Goal: Task Accomplishment & Management: Complete application form

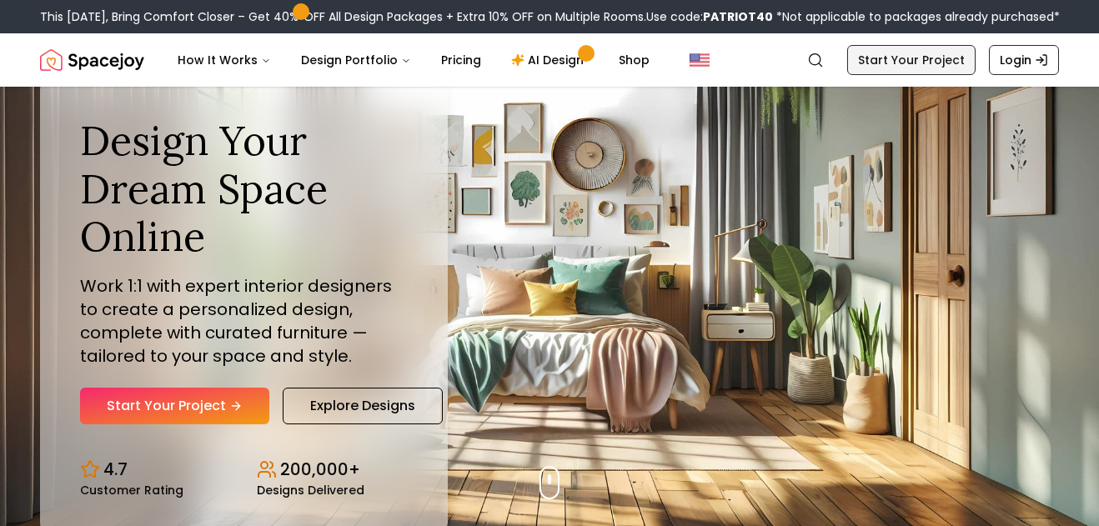
click at [887, 64] on link "Start Your Project" at bounding box center [911, 60] width 128 height 30
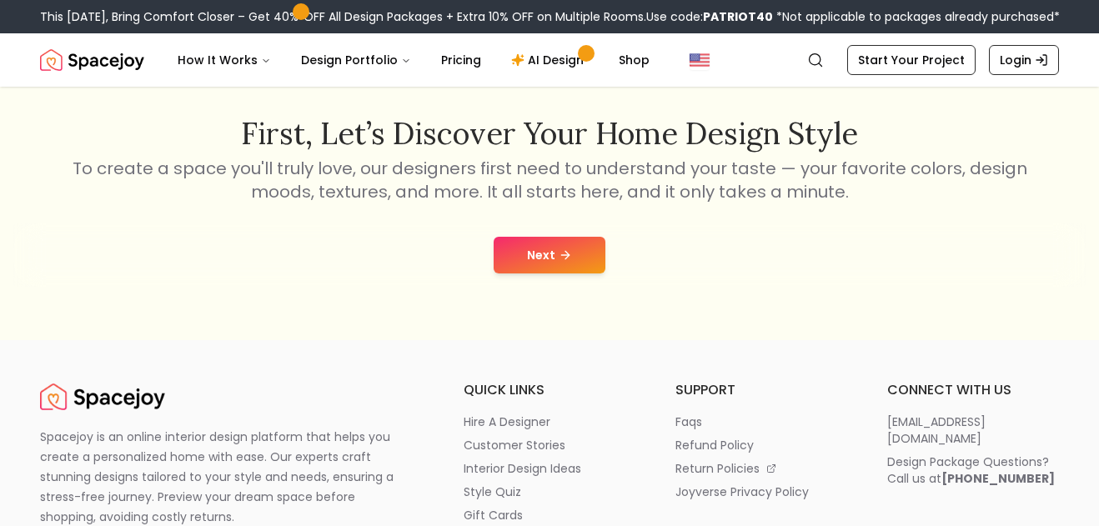
scroll to position [269, 0]
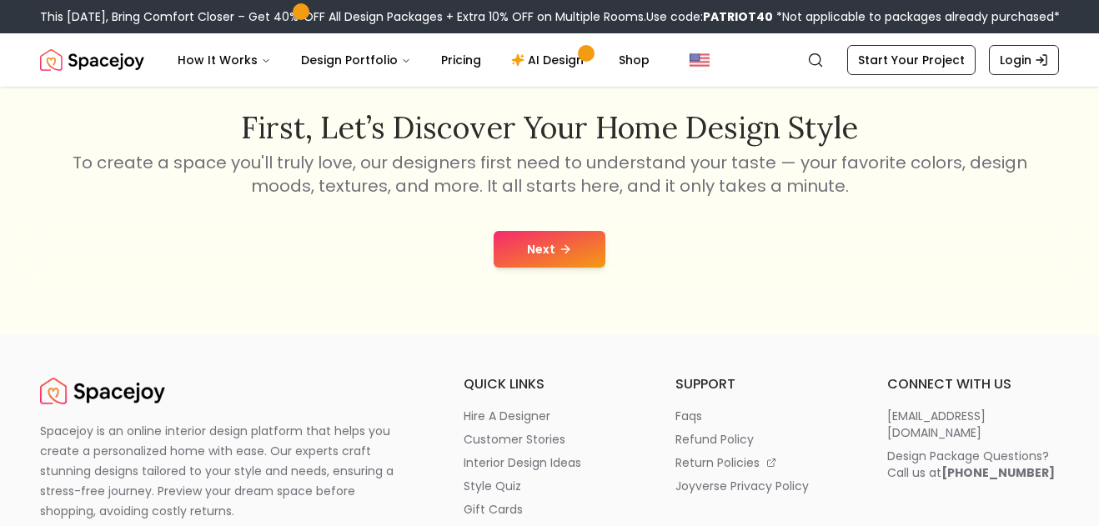
click at [574, 243] on button "Next" at bounding box center [550, 249] width 112 height 37
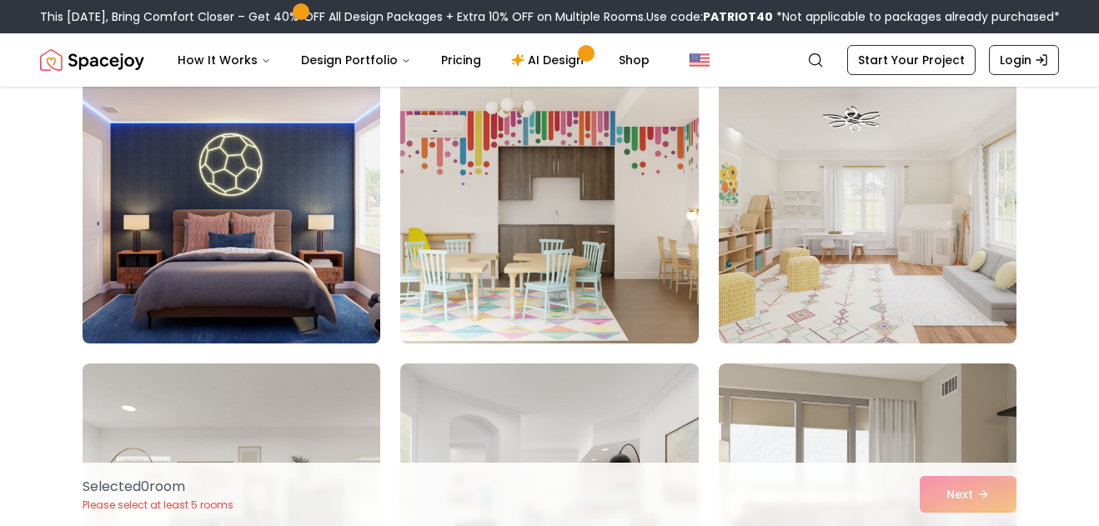
scroll to position [1005, 0]
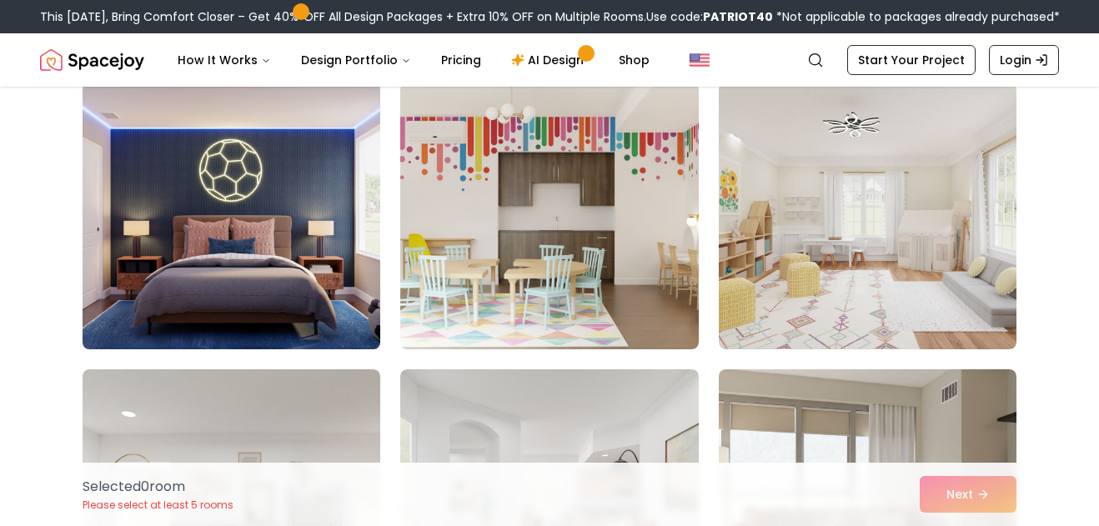
click at [283, 248] on img at bounding box center [231, 216] width 313 height 280
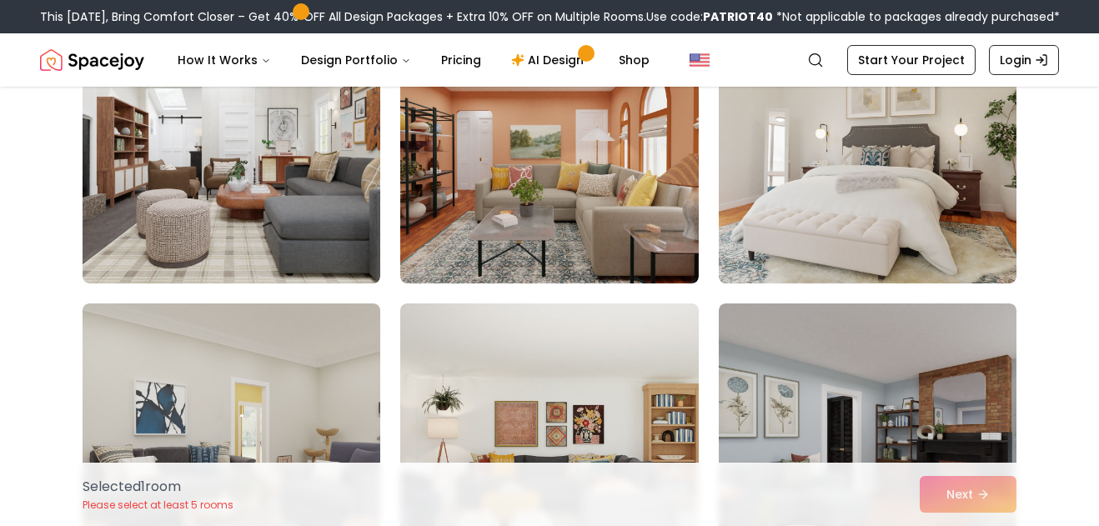
scroll to position [3262, 0]
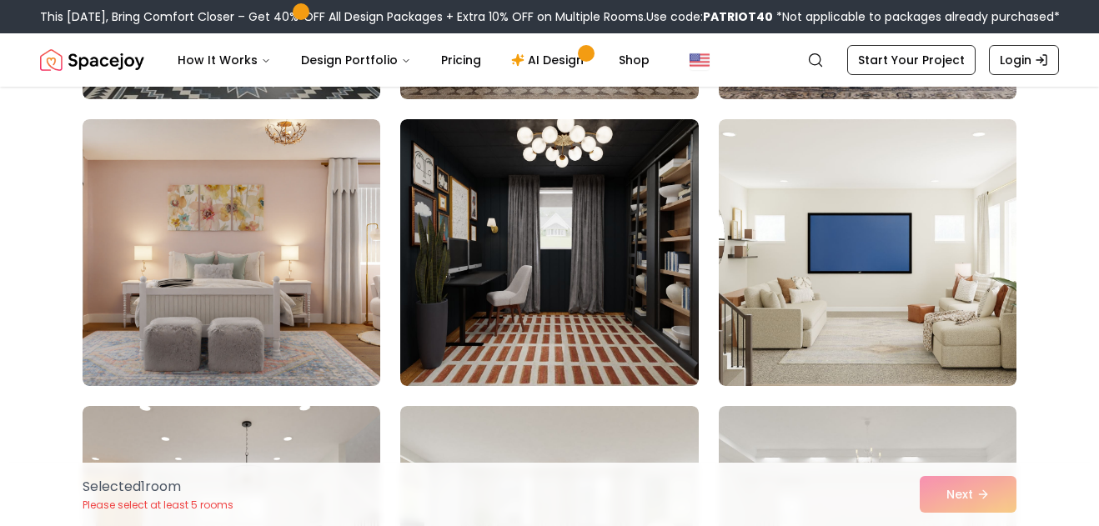
click at [945, 499] on div "Selected 1 room Please select at least 5 rooms Next" at bounding box center [549, 494] width 960 height 63
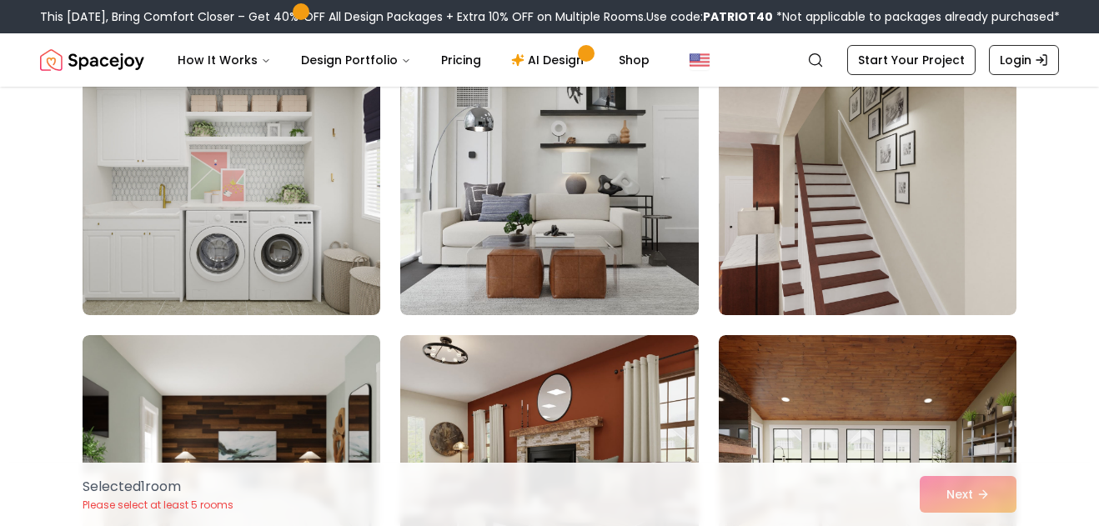
scroll to position [1913, 0]
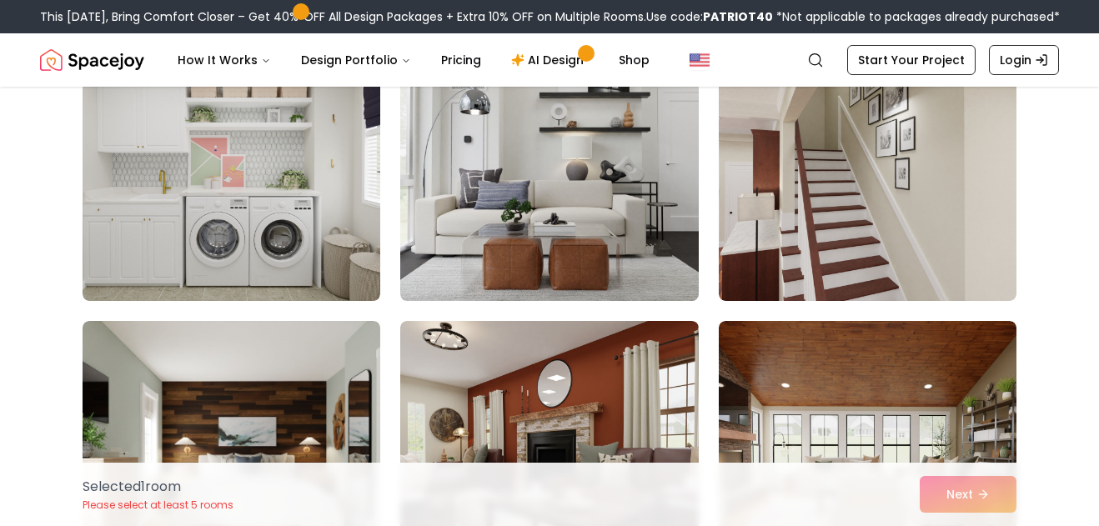
click at [550, 189] on img at bounding box center [549, 168] width 313 height 280
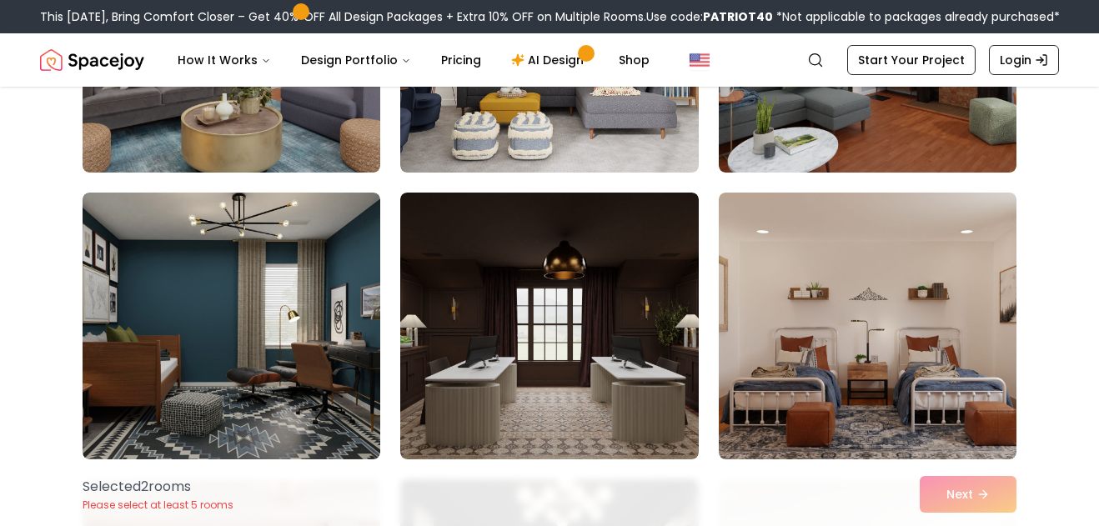
scroll to position [2906, 0]
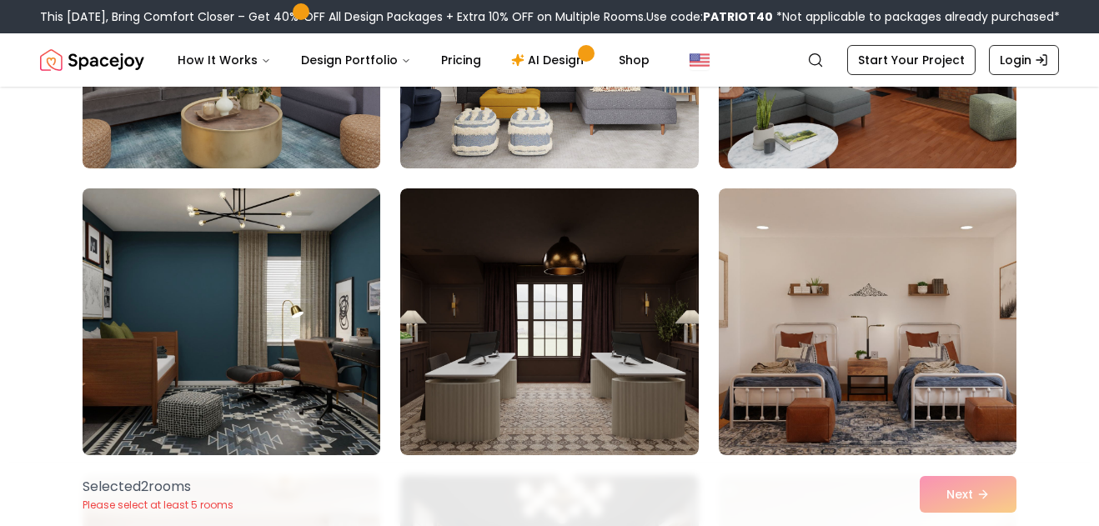
click at [320, 351] on img at bounding box center [231, 322] width 313 height 280
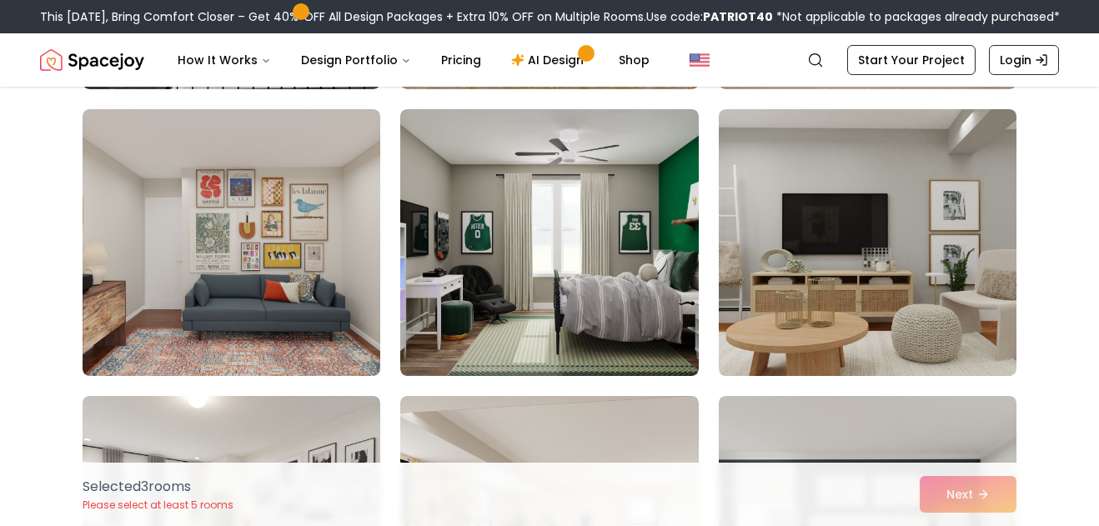
scroll to position [4713, 0]
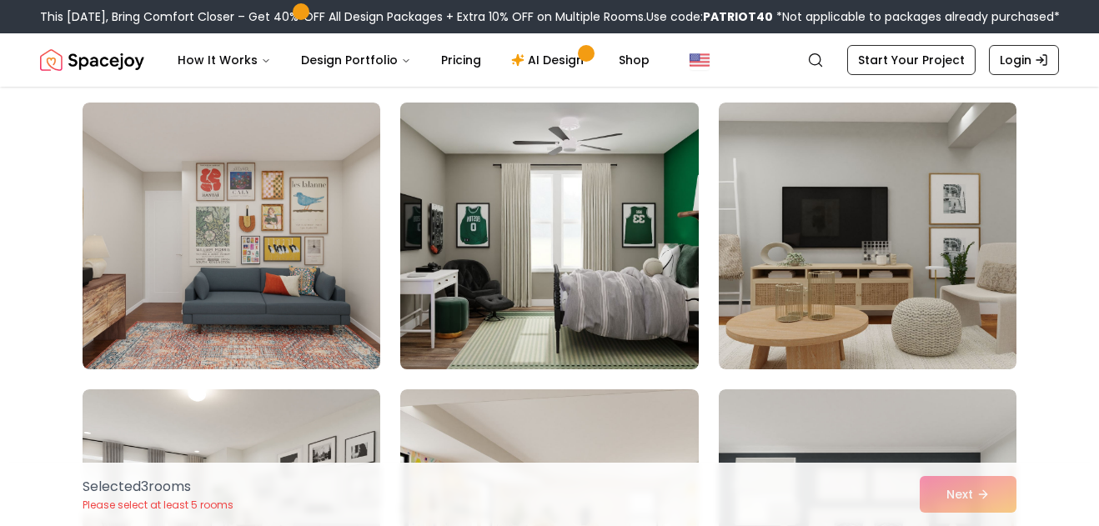
click at [594, 343] on img at bounding box center [549, 236] width 313 height 280
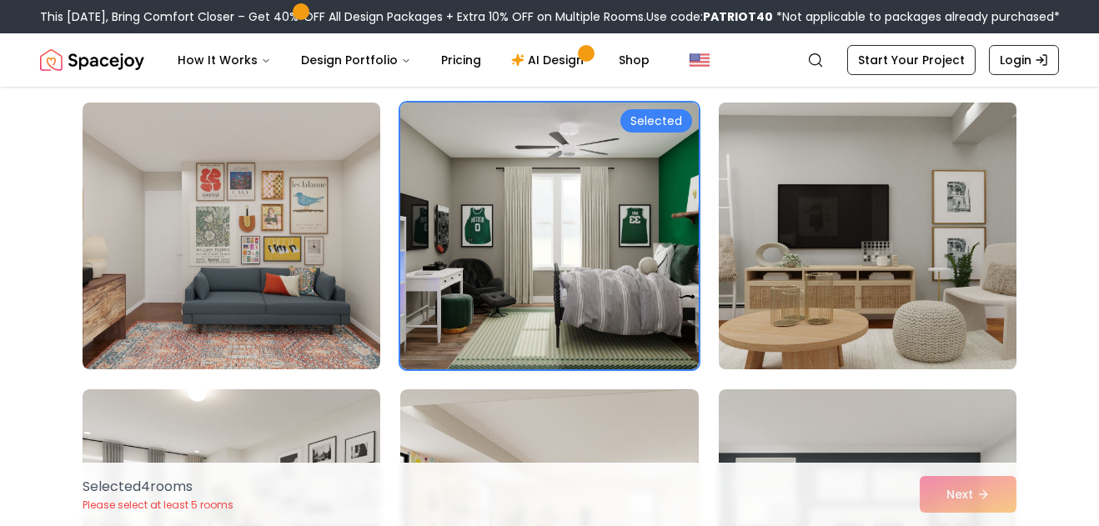
click at [757, 334] on img at bounding box center [867, 236] width 313 height 280
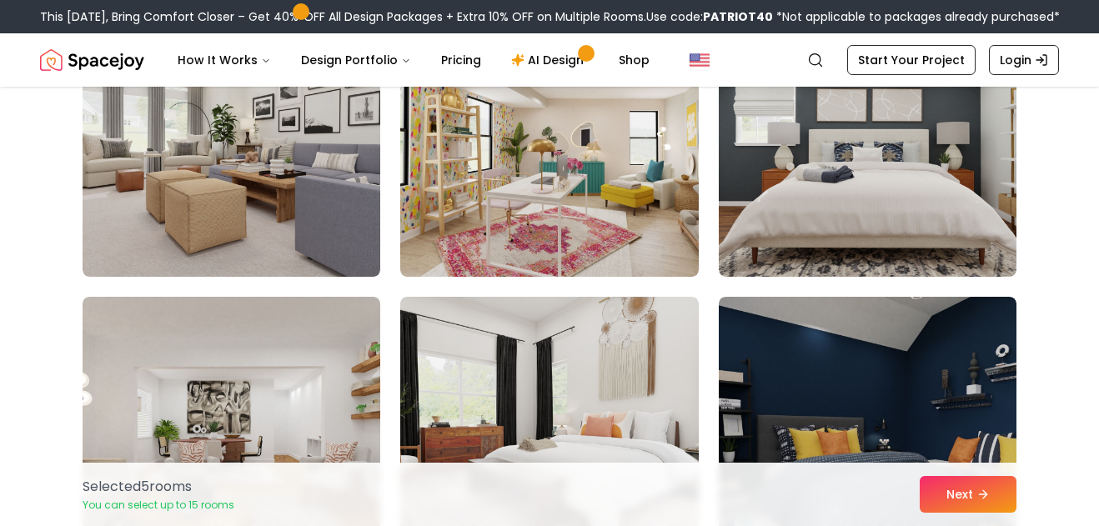
scroll to position [5187, 0]
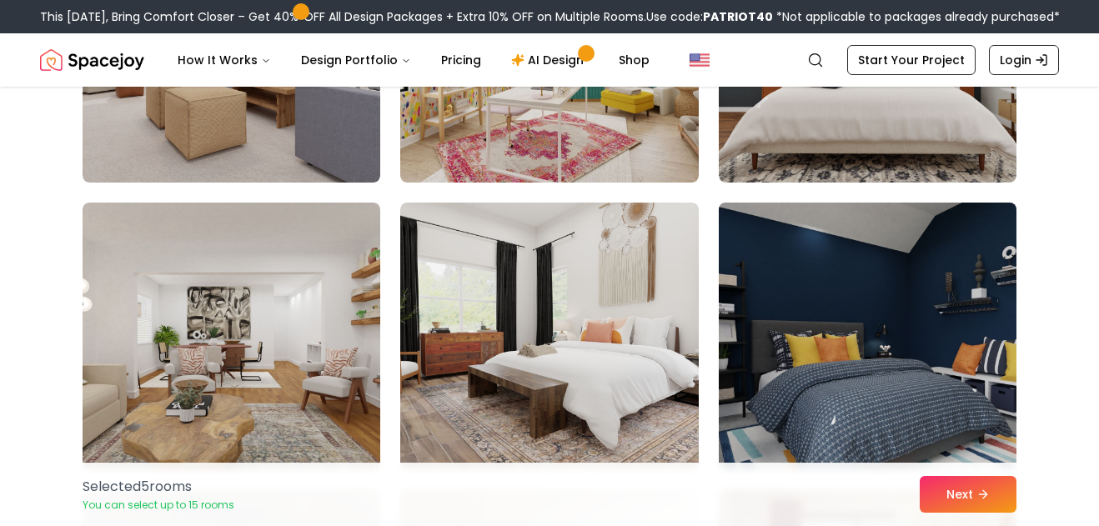
click at [800, 344] on img at bounding box center [867, 336] width 313 height 280
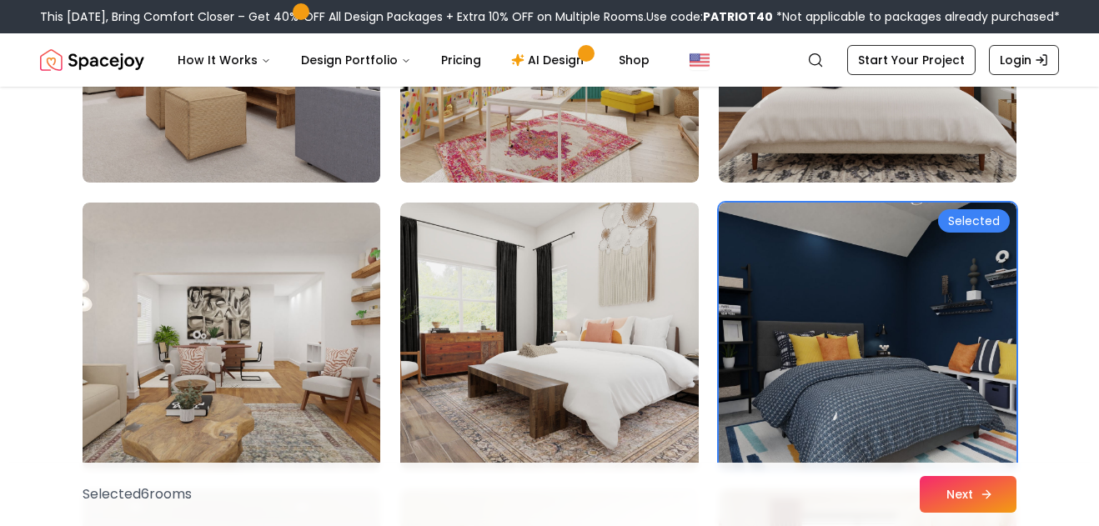
click at [959, 491] on button "Next" at bounding box center [968, 494] width 97 height 37
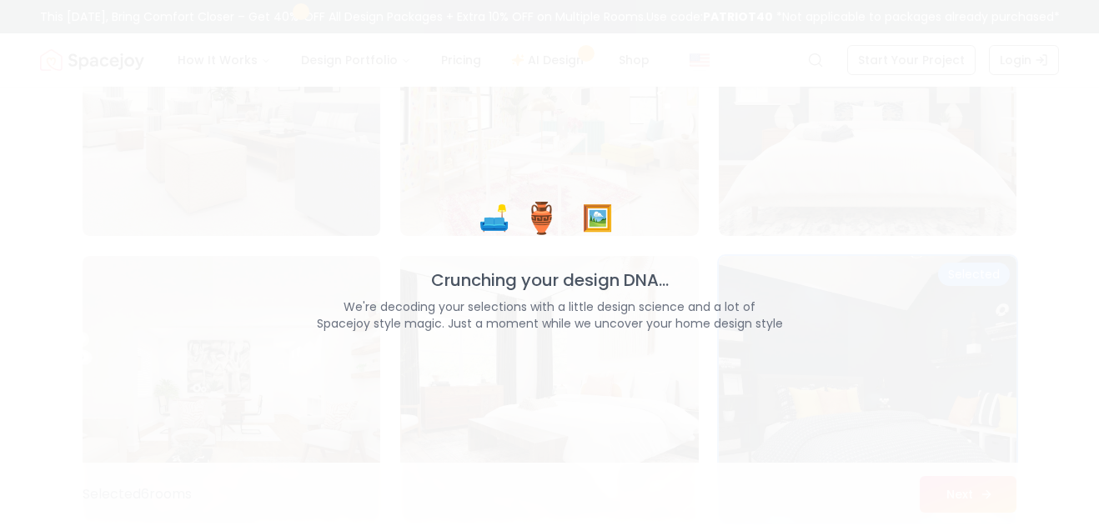
scroll to position [5240, 0]
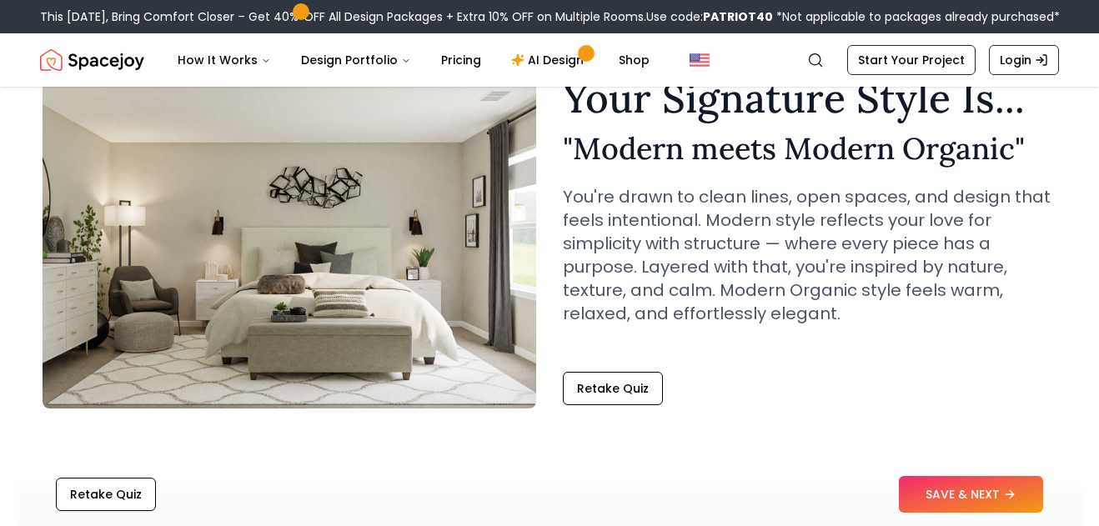
scroll to position [88, 0]
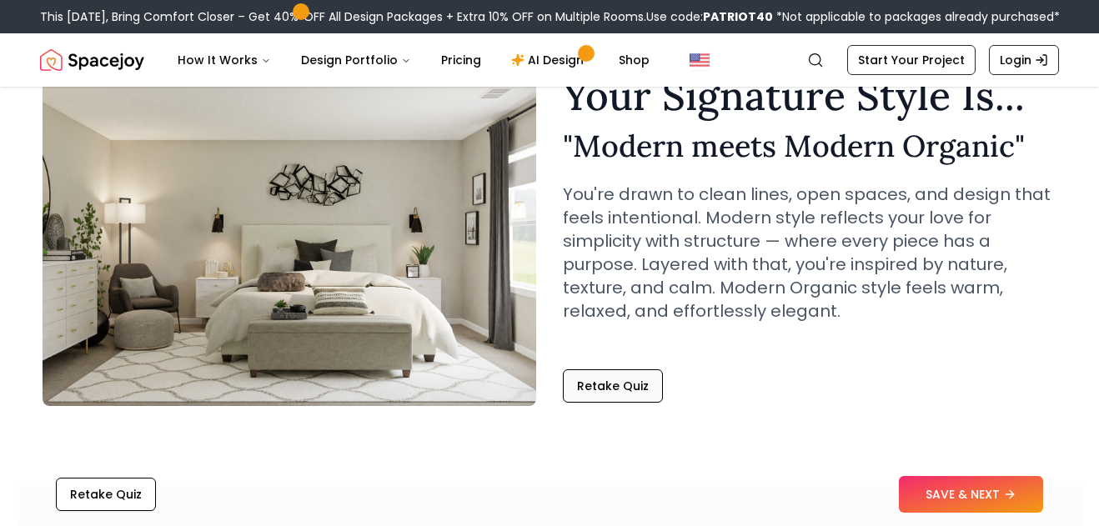
click at [644, 391] on button "Retake Quiz" at bounding box center [613, 385] width 100 height 33
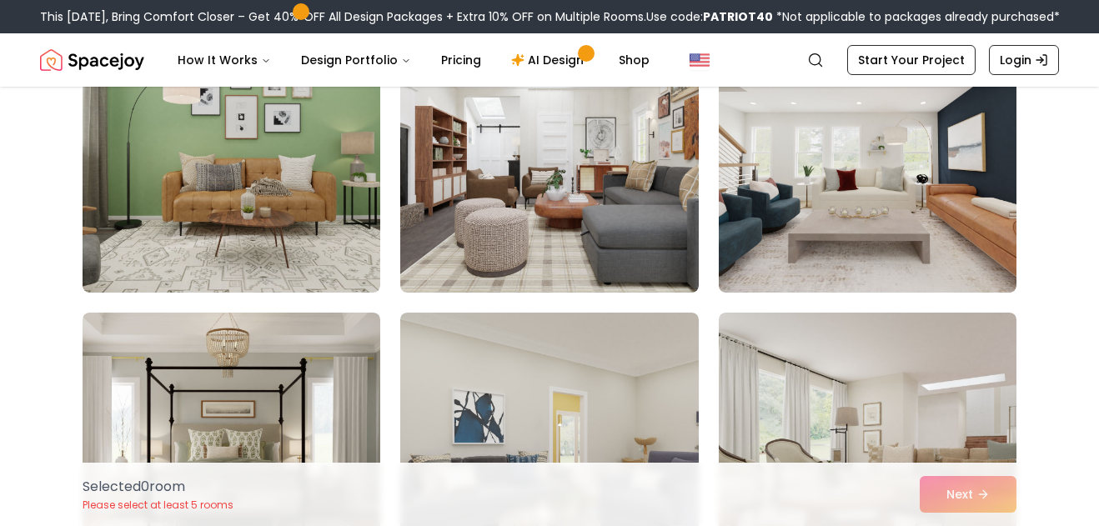
scroll to position [493, 0]
